Goal: Task Accomplishment & Management: Manage account settings

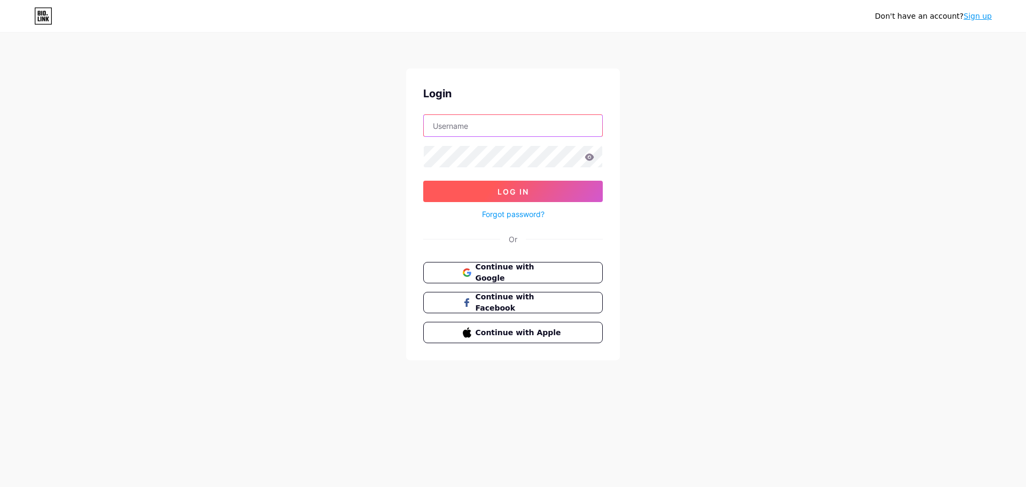
type input "[EMAIL_ADDRESS]"
click at [490, 191] on button "Log In" at bounding box center [513, 191] width 180 height 21
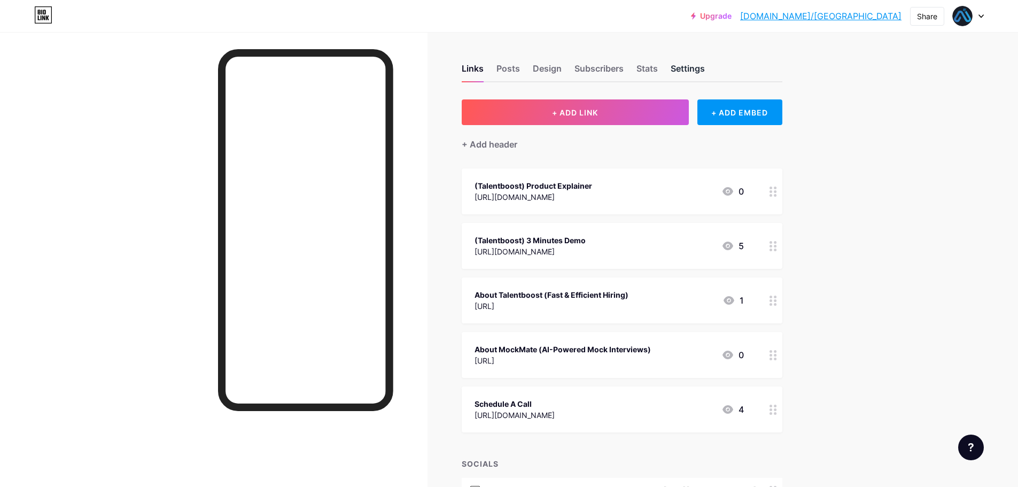
click at [691, 65] on div "Settings" at bounding box center [688, 71] width 34 height 19
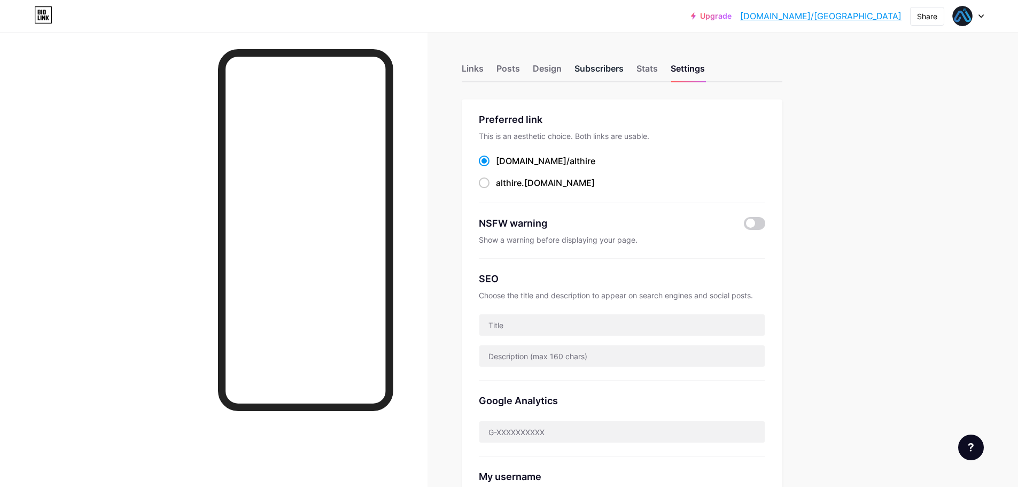
click at [583, 63] on div "Subscribers" at bounding box center [598, 71] width 49 height 19
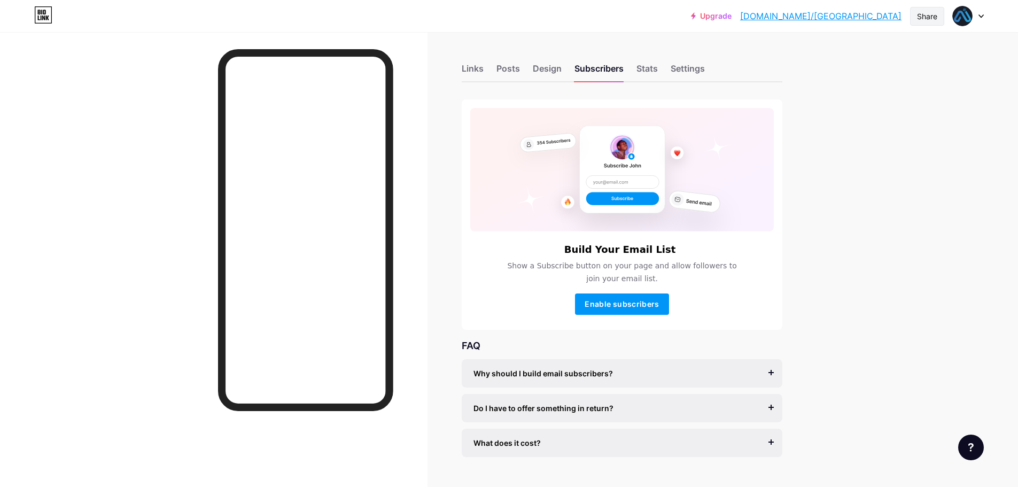
click at [926, 14] on div "Share" at bounding box center [927, 16] width 20 height 11
click at [969, 13] on img at bounding box center [962, 15] width 17 height 17
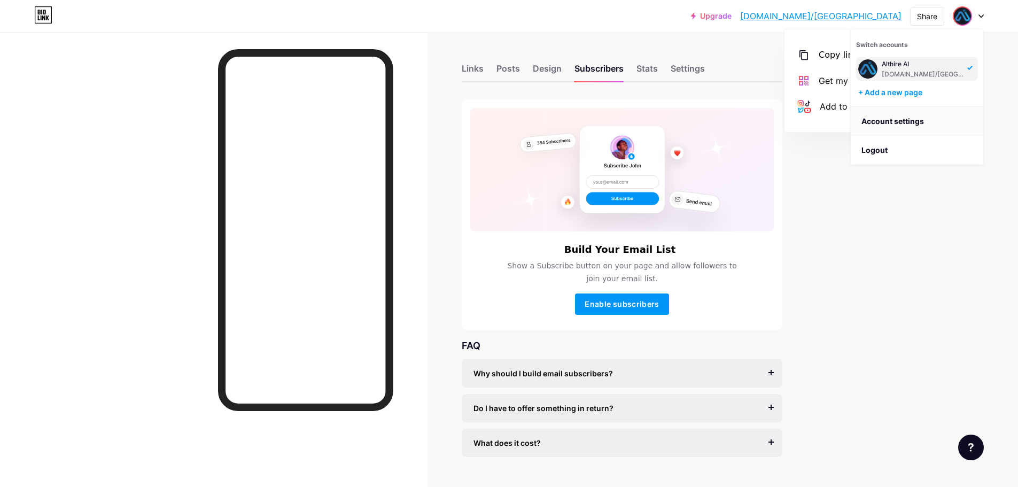
click at [909, 115] on link "Account settings" at bounding box center [917, 121] width 133 height 29
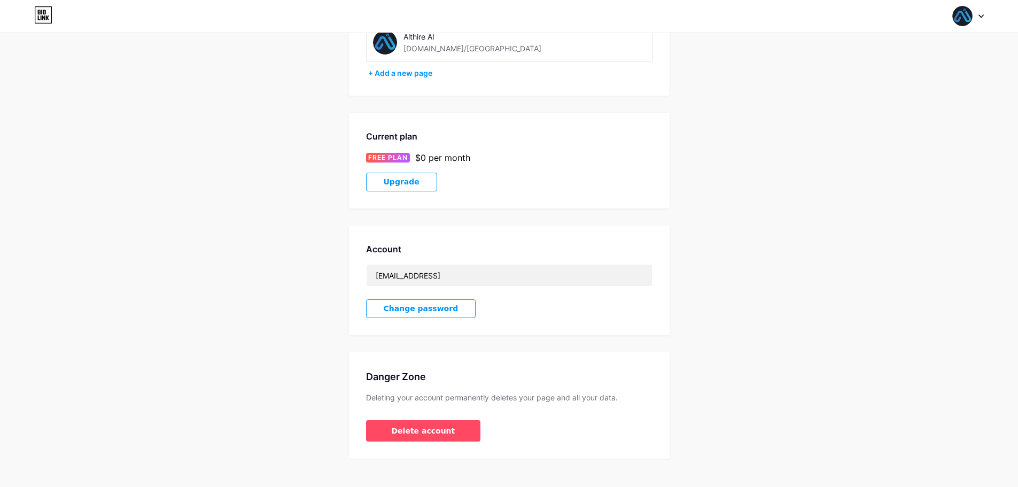
scroll to position [111, 0]
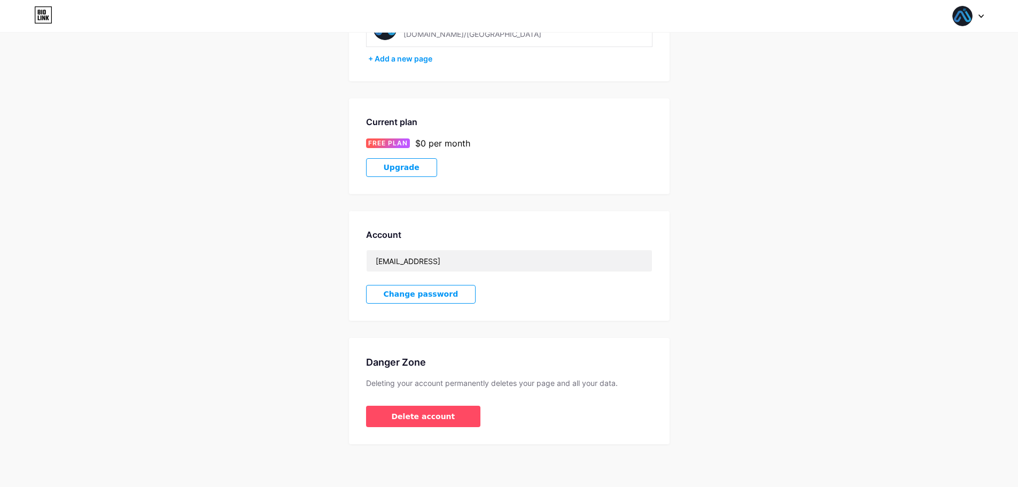
click at [411, 169] on span "Upgrade" at bounding box center [402, 167] width 36 height 9
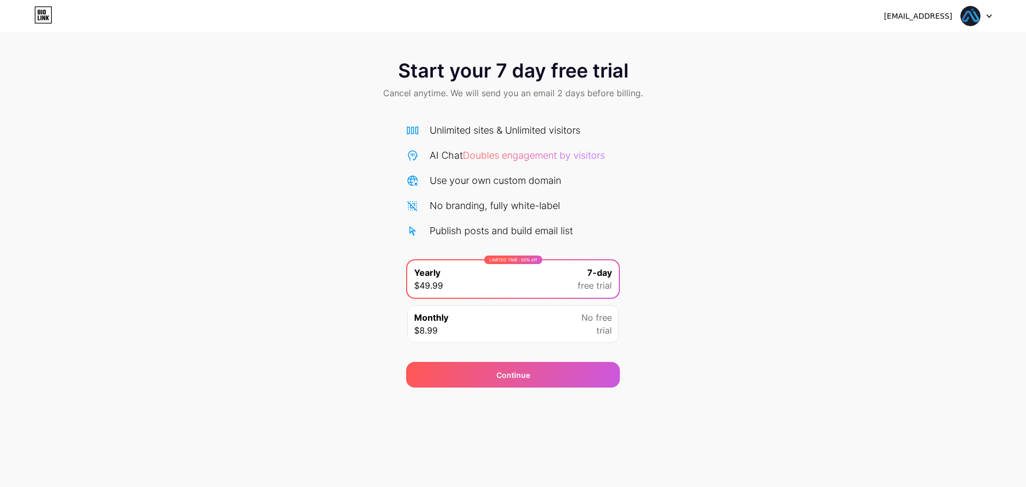
click at [962, 17] on img at bounding box center [970, 16] width 20 height 20
click at [43, 19] on icon at bounding box center [43, 17] width 3 height 5
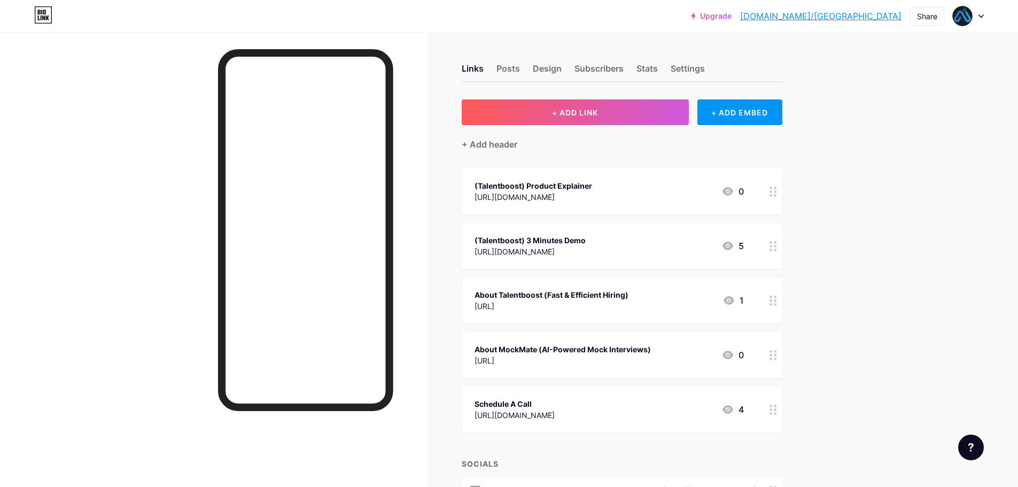
click at [980, 17] on icon at bounding box center [980, 16] width 5 height 4
click at [893, 149] on li "Logout" at bounding box center [917, 150] width 133 height 29
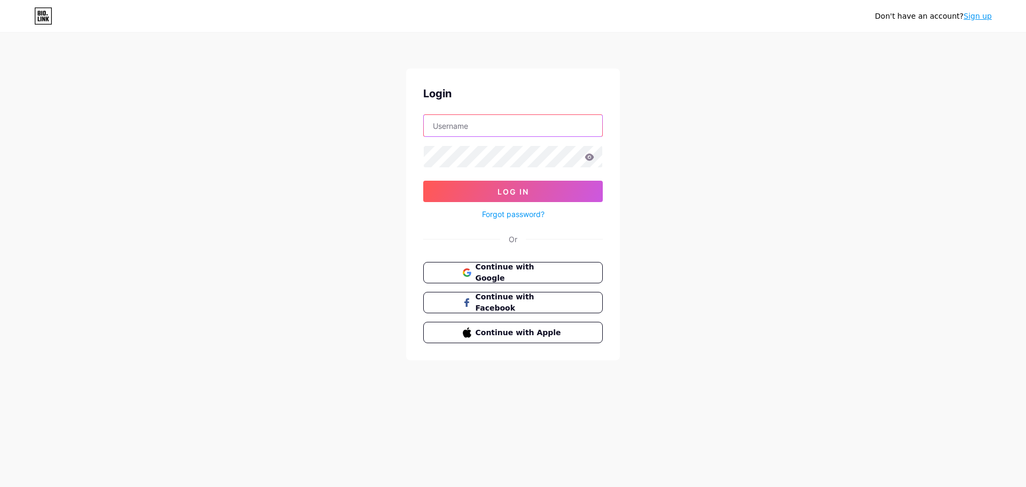
type input "[EMAIL_ADDRESS]"
click at [542, 127] on input "[EMAIL_ADDRESS]" at bounding box center [513, 125] width 178 height 21
drag, startPoint x: 386, startPoint y: 148, endPoint x: 423, endPoint y: 150, distance: 36.9
click at [391, 149] on div "Don't have an account? Sign up Login [EMAIL_ADDRESS] Log In Forgot password? Or…" at bounding box center [513, 197] width 1026 height 394
click at [589, 159] on icon at bounding box center [589, 156] width 9 height 7
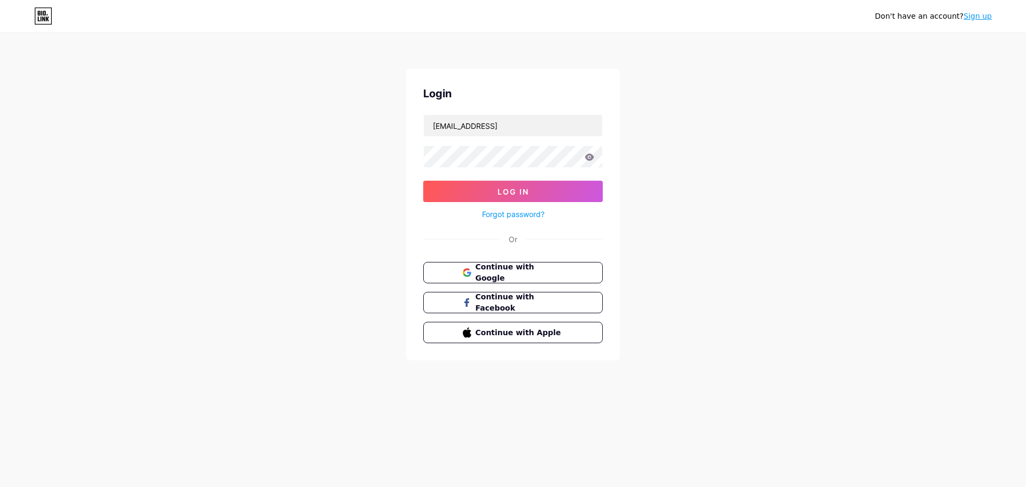
click at [590, 158] on icon at bounding box center [589, 156] width 10 height 7
